Goal: Information Seeking & Learning: Learn about a topic

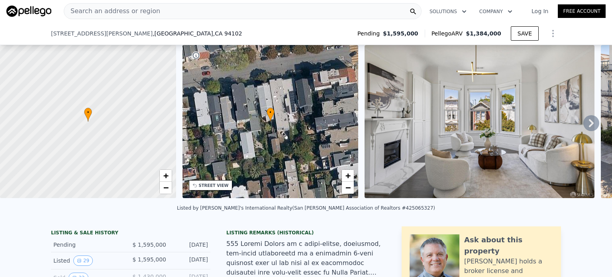
scroll to position [196, 0]
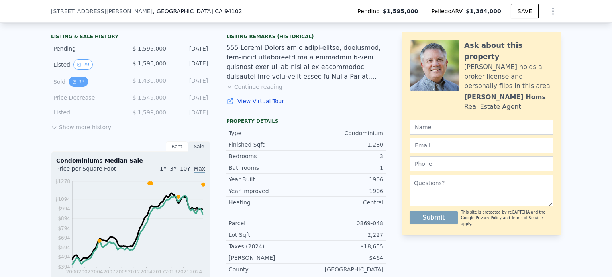
click at [78, 87] on button "33" at bounding box center [79, 82] width 20 height 10
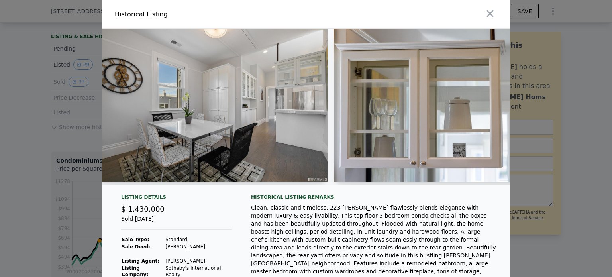
scroll to position [0, 2454]
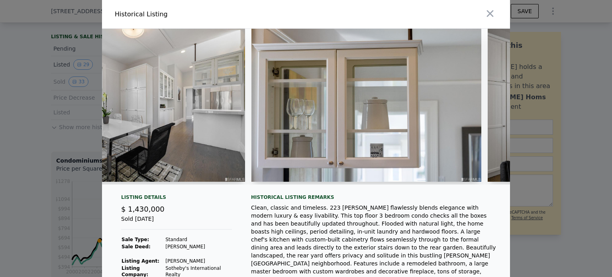
click at [204, 112] on img at bounding box center [131, 105] width 230 height 153
drag, startPoint x: 293, startPoint y: 191, endPoint x: 303, endPoint y: 192, distance: 10.0
click at [303, 191] on div at bounding box center [306, 110] width 408 height 162
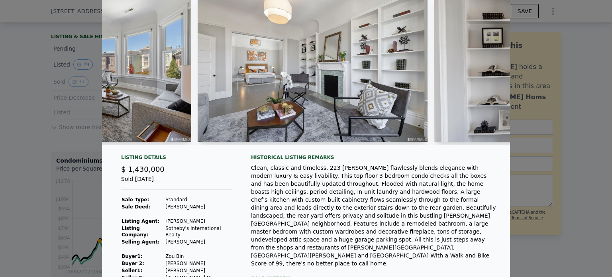
scroll to position [0, 5695]
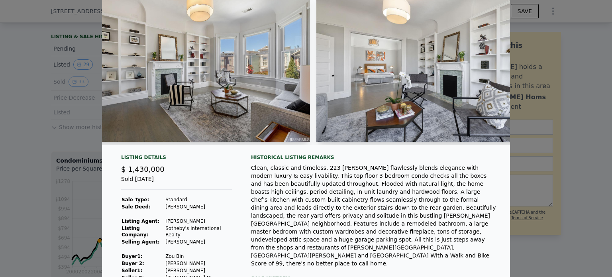
click at [22, 61] on div at bounding box center [306, 138] width 612 height 277
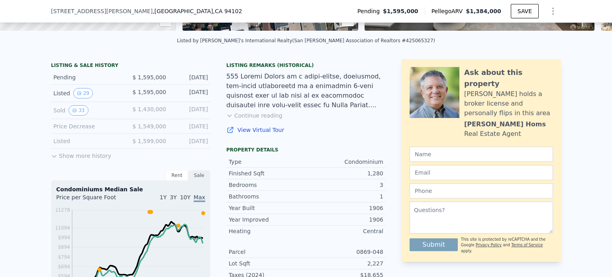
scroll to position [156, 0]
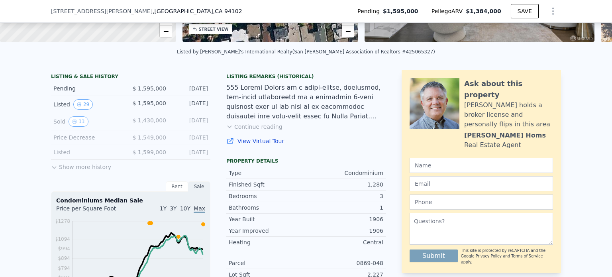
click at [65, 170] on button "Show more history" at bounding box center [81, 165] width 60 height 11
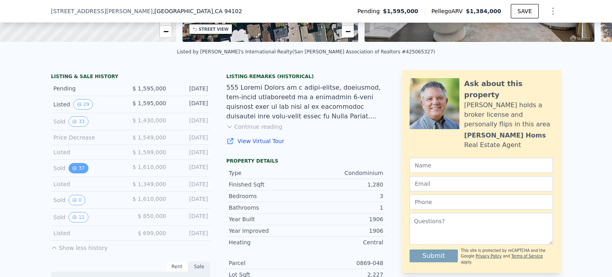
click at [80, 173] on button "37" at bounding box center [79, 168] width 20 height 10
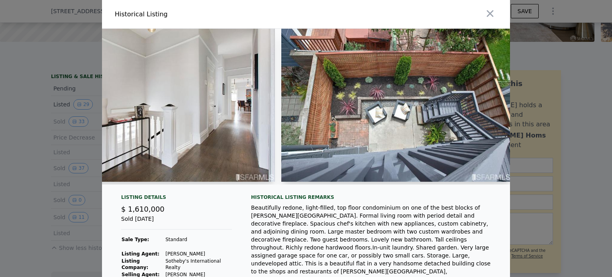
scroll to position [0, 7337]
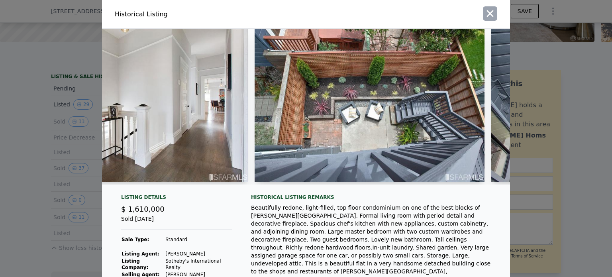
click at [492, 14] on icon "button" at bounding box center [490, 13] width 11 height 11
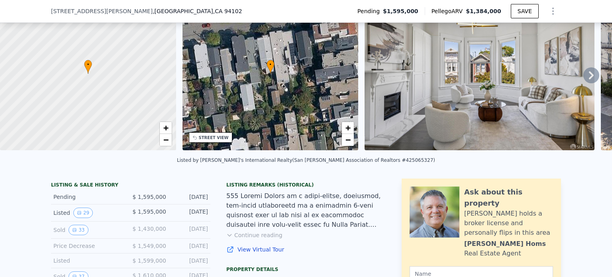
scroll to position [159, 0]
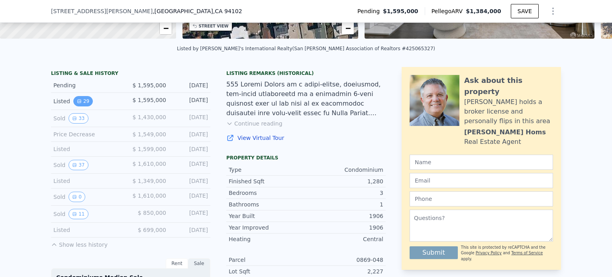
click at [77, 104] on icon "View historical data" at bounding box center [79, 101] width 5 height 5
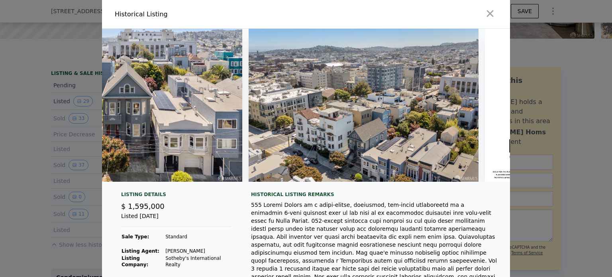
scroll to position [0, 6263]
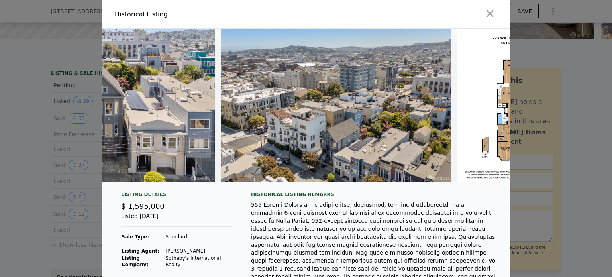
click at [491, 105] on img at bounding box center [511, 105] width 108 height 153
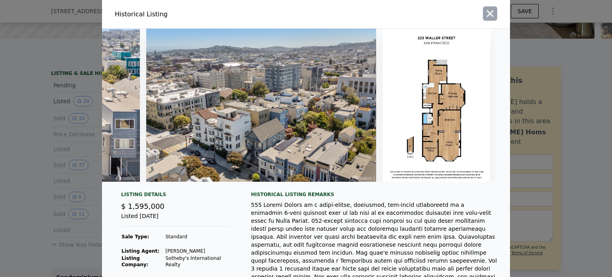
click at [489, 13] on icon "button" at bounding box center [490, 13] width 11 height 11
